Goal: Information Seeking & Learning: Learn about a topic

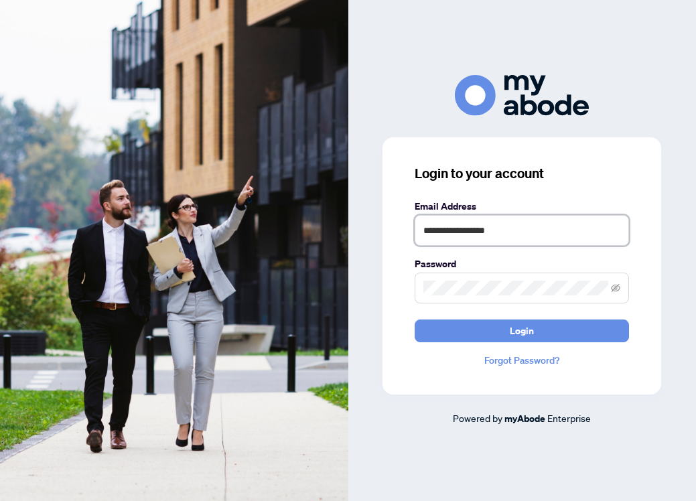
type input "**********"
click at [464, 296] on span at bounding box center [521, 287] width 214 height 31
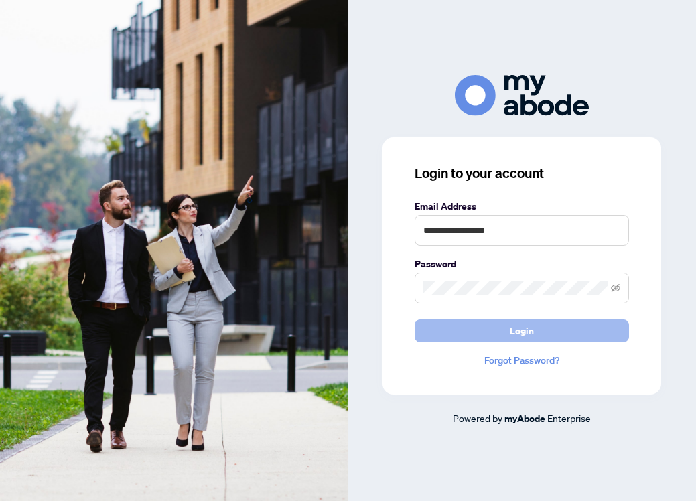
click at [498, 327] on button "Login" at bounding box center [521, 330] width 214 height 23
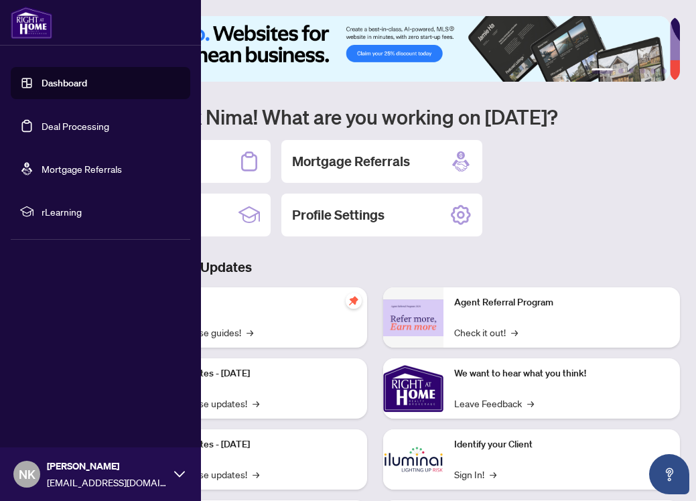
click at [61, 84] on link "Dashboard" at bounding box center [65, 83] width 46 height 12
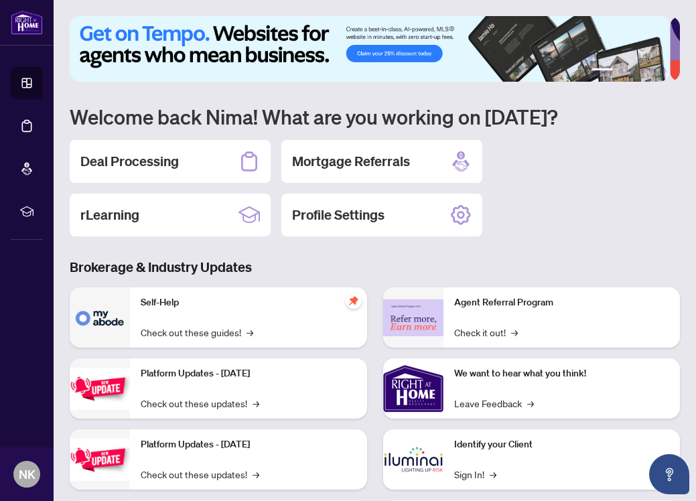
click at [550, 234] on div "Deal Processing Mortgage Referrals rLearning Profile Settings" at bounding box center [375, 188] width 610 height 96
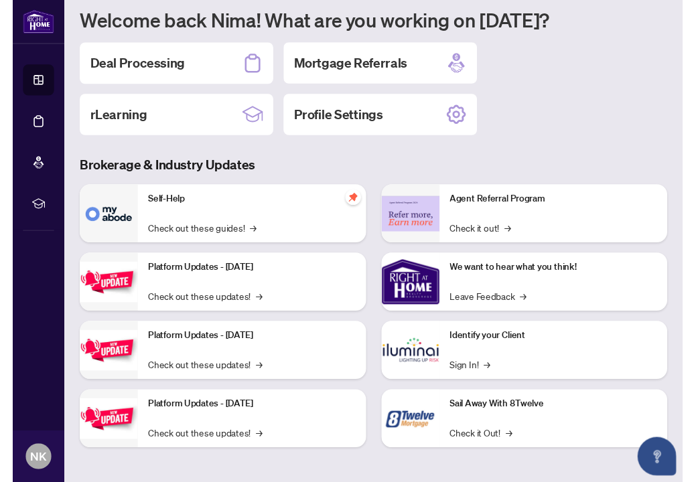
scroll to position [95, 0]
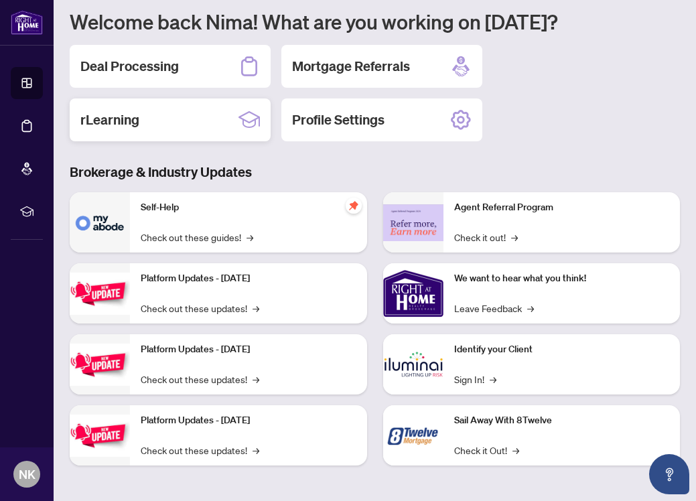
click at [132, 112] on h2 "rLearning" at bounding box center [109, 119] width 59 height 19
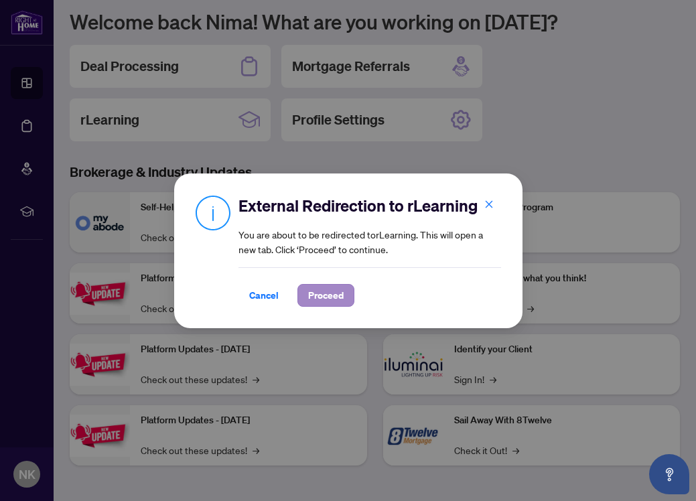
click at [316, 296] on span "Proceed" at bounding box center [325, 295] width 35 height 21
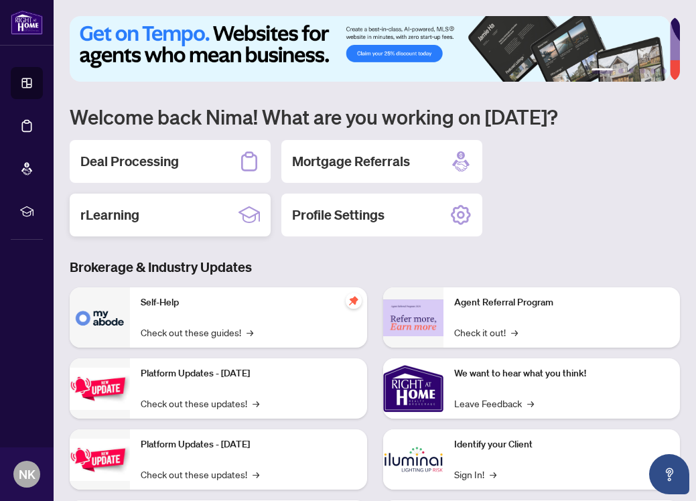
click at [137, 217] on h2 "rLearning" at bounding box center [109, 215] width 59 height 19
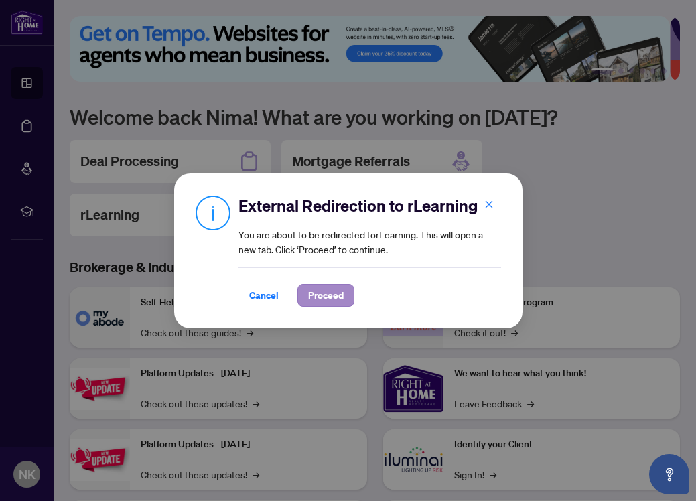
click at [332, 290] on span "Proceed" at bounding box center [325, 295] width 35 height 21
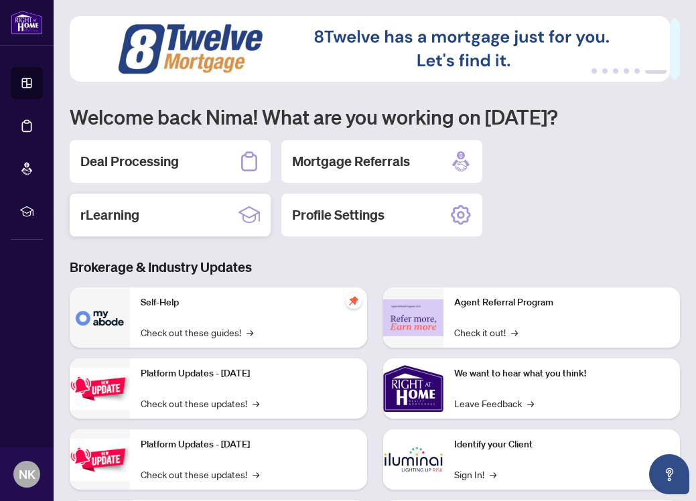
click at [114, 217] on h2 "rLearning" at bounding box center [109, 215] width 59 height 19
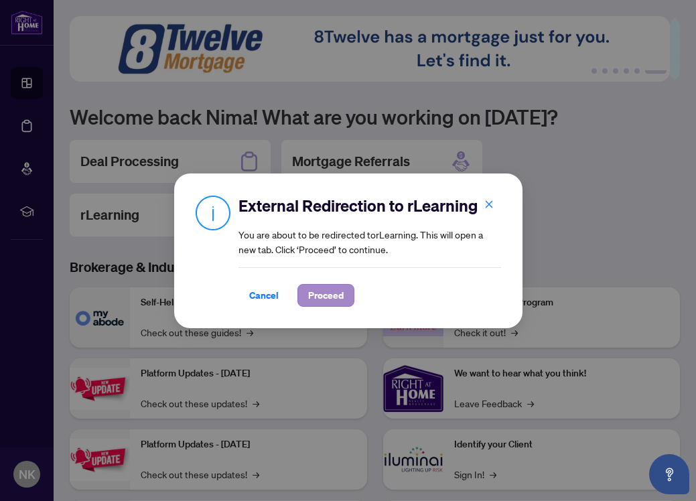
click at [329, 301] on span "Proceed" at bounding box center [325, 295] width 35 height 21
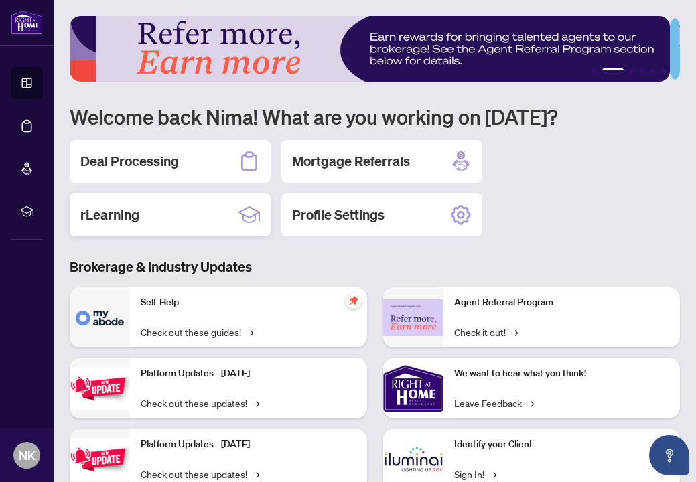
click at [171, 225] on div "rLearning" at bounding box center [170, 214] width 201 height 43
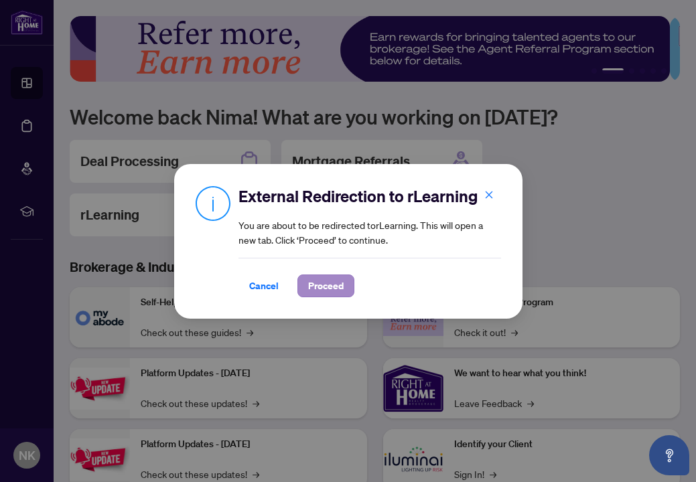
click at [329, 287] on span "Proceed" at bounding box center [325, 285] width 35 height 21
